Goal: Find specific page/section: Find specific page/section

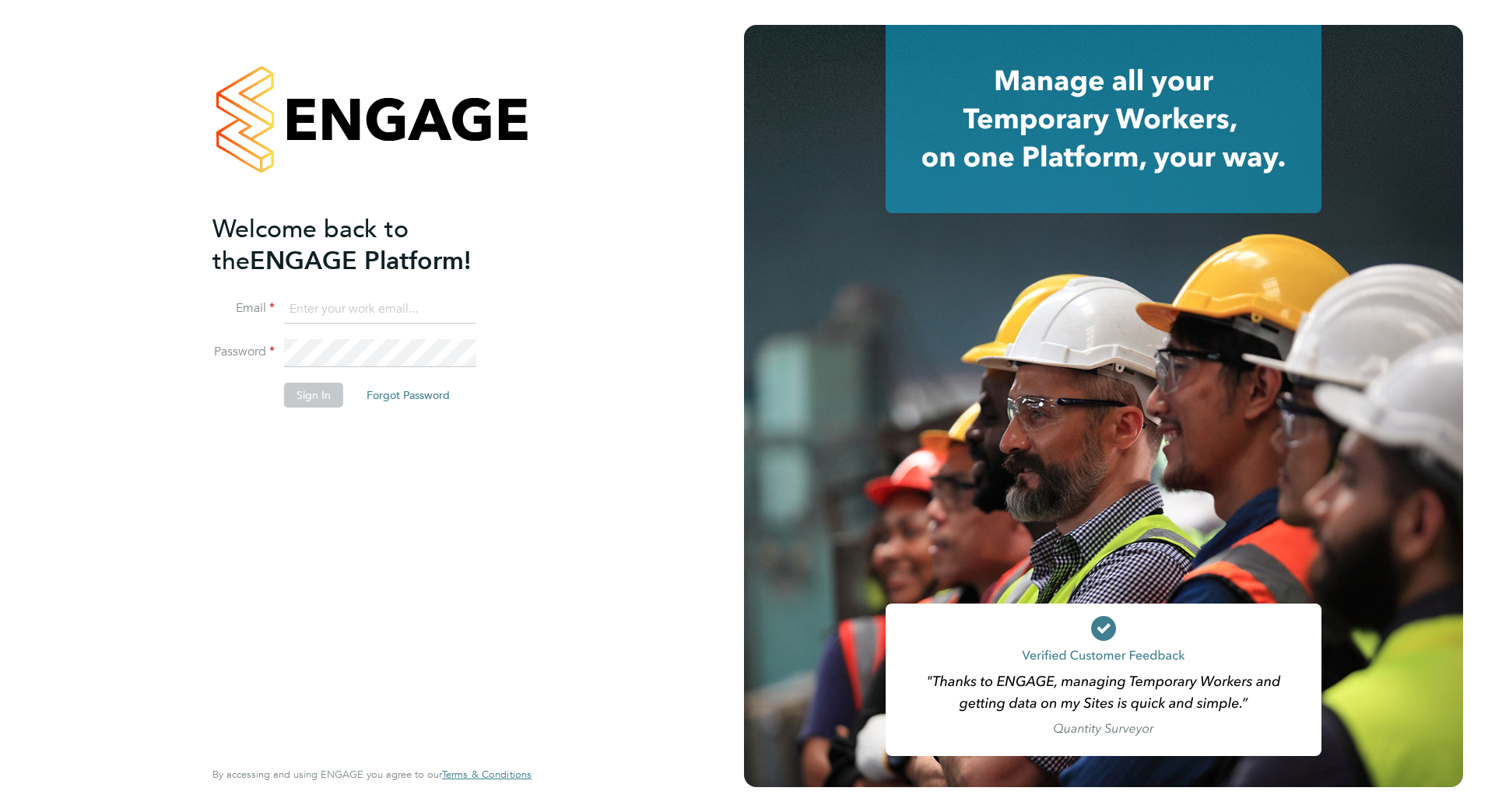
type input "callum.fitzehorswell@vistry.co.uk"
drag, startPoint x: 297, startPoint y: 396, endPoint x: 313, endPoint y: 408, distance: 20.0
click at [297, 396] on button "Sign In" at bounding box center [314, 395] width 59 height 25
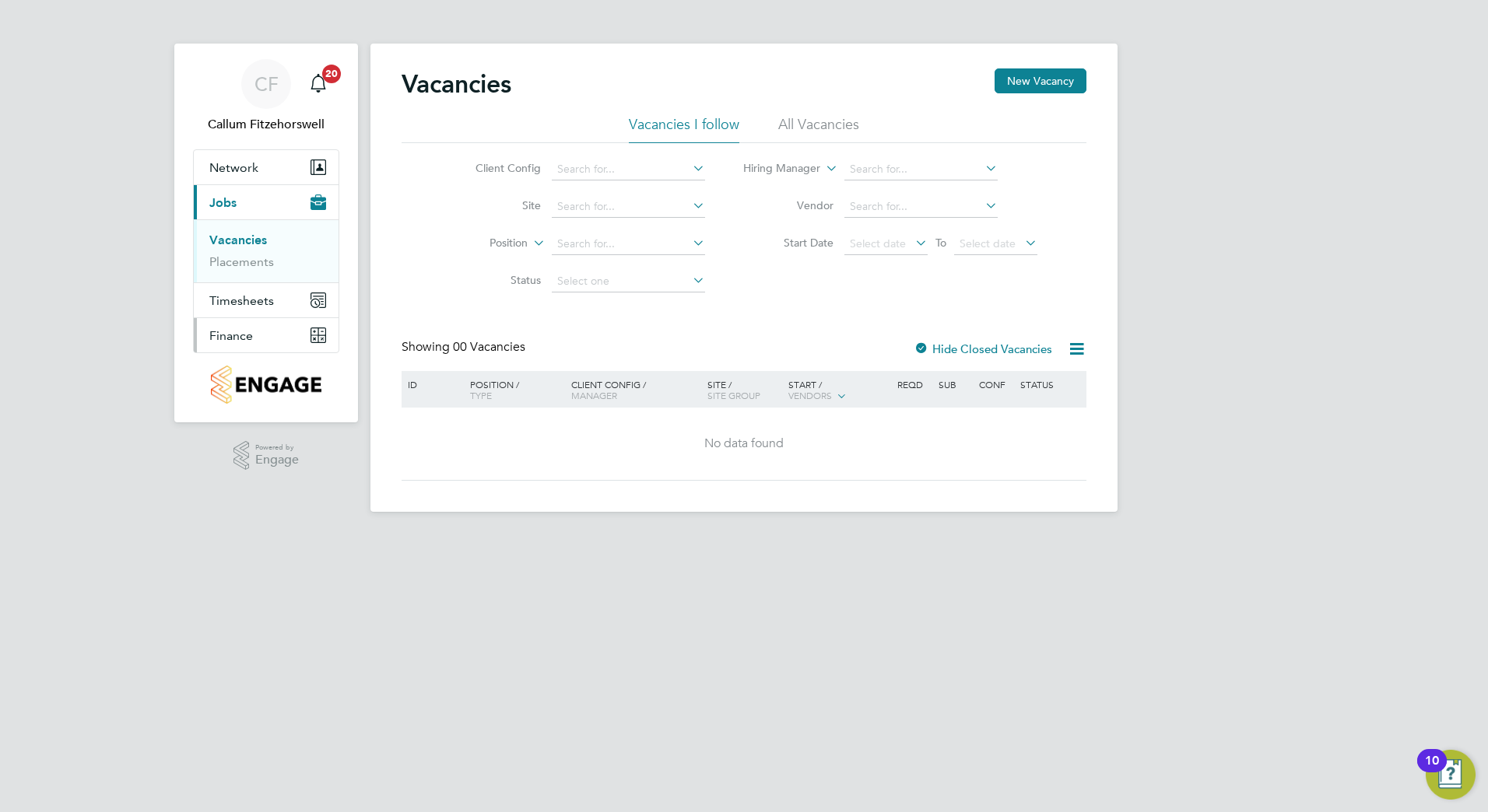
click at [263, 339] on button "Finance" at bounding box center [266, 336] width 145 height 34
click at [227, 336] on span "Finance" at bounding box center [231, 336] width 44 height 15
click at [252, 336] on span "Finance" at bounding box center [231, 336] width 44 height 15
click at [230, 328] on link "Invoices & Credit Notes" at bounding box center [258, 318] width 97 height 30
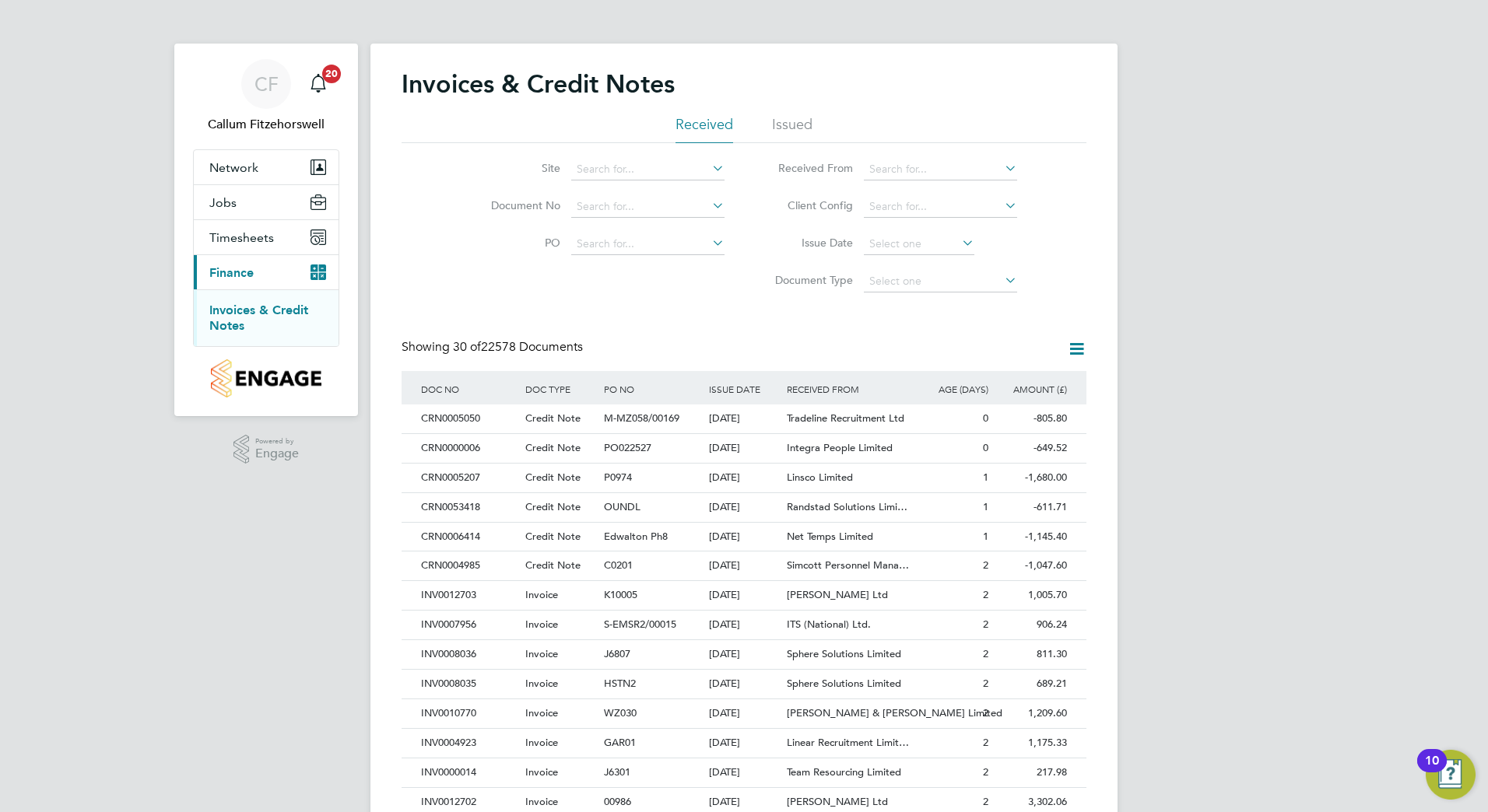
click at [1075, 350] on icon at bounding box center [1076, 349] width 19 height 19
click at [1163, 277] on div "[PERSON_NAME] Fitzehorswell Notifications 20 Applications: Network Team Members…" at bounding box center [744, 695] width 1488 height 1391
click at [1395, 269] on div "[PERSON_NAME] Fitzehorswell Notifications 20 Applications: Network Team Members…" at bounding box center [744, 695] width 1488 height 1391
